Goal: Information Seeking & Learning: Learn about a topic

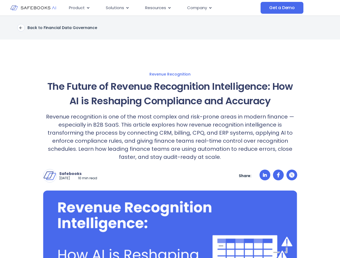
click at [170, 129] on p "Revenue recognition is one of the most complex and risk-prone areas in modern f…" at bounding box center [170, 137] width 254 height 48
click at [170, 137] on p "Revenue recognition is one of the most complex and risk-prone areas in modern f…" at bounding box center [170, 137] width 254 height 48
click at [50, 176] on img at bounding box center [49, 176] width 13 height 13
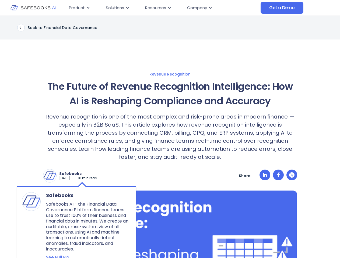
click at [85, 174] on p "Safebooks" at bounding box center [78, 173] width 38 height 5
click at [265, 176] on icon at bounding box center [265, 175] width 4 height 4
click at [278, 176] on icon at bounding box center [278, 175] width 3 height 5
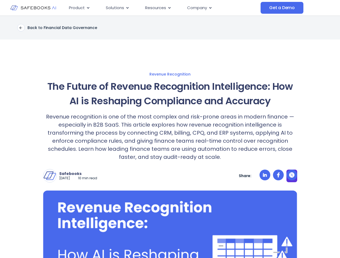
click at [292, 176] on icon at bounding box center [291, 175] width 5 height 5
click at [170, 224] on img at bounding box center [170, 255] width 254 height 129
